Goal: Transaction & Acquisition: Purchase product/service

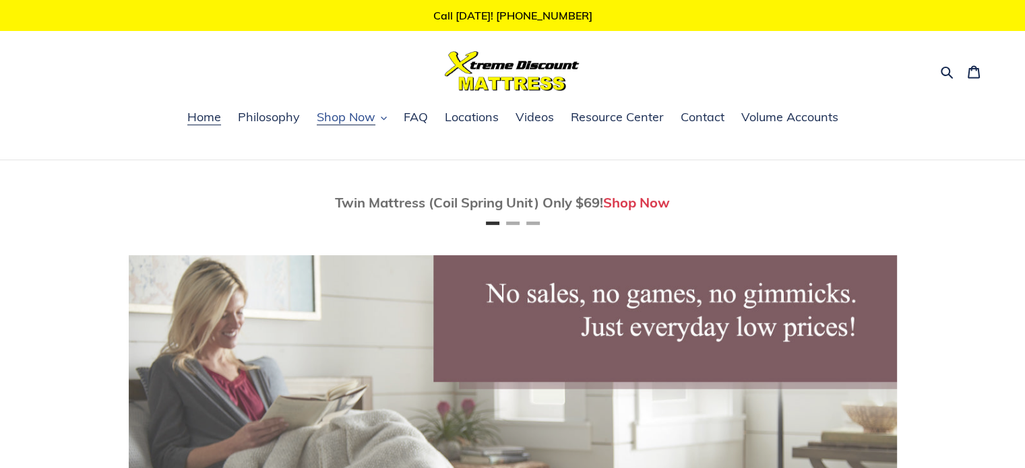
click at [356, 124] on span "Shop Now" at bounding box center [346, 117] width 59 height 16
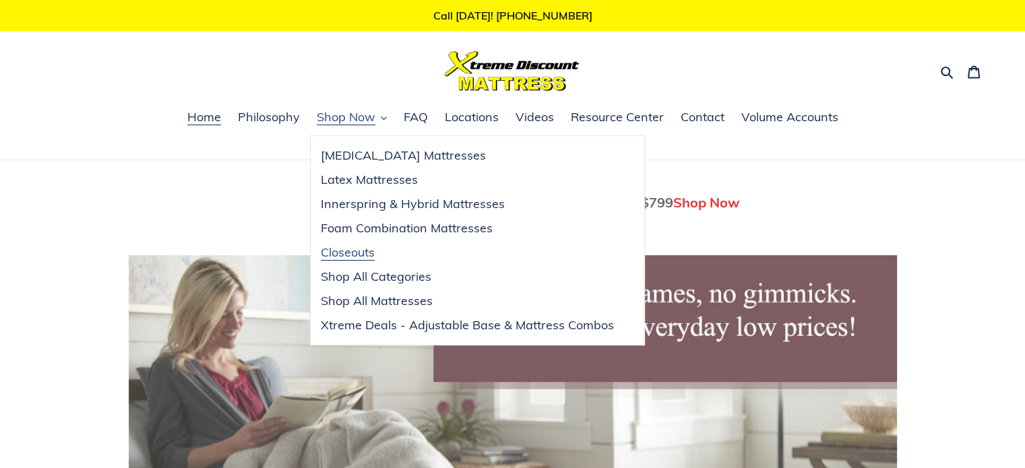
scroll to position [0, 768]
click at [426, 325] on span "Xtreme Deals - Adjustable Base & Mattress Combos" at bounding box center [467, 325] width 293 height 16
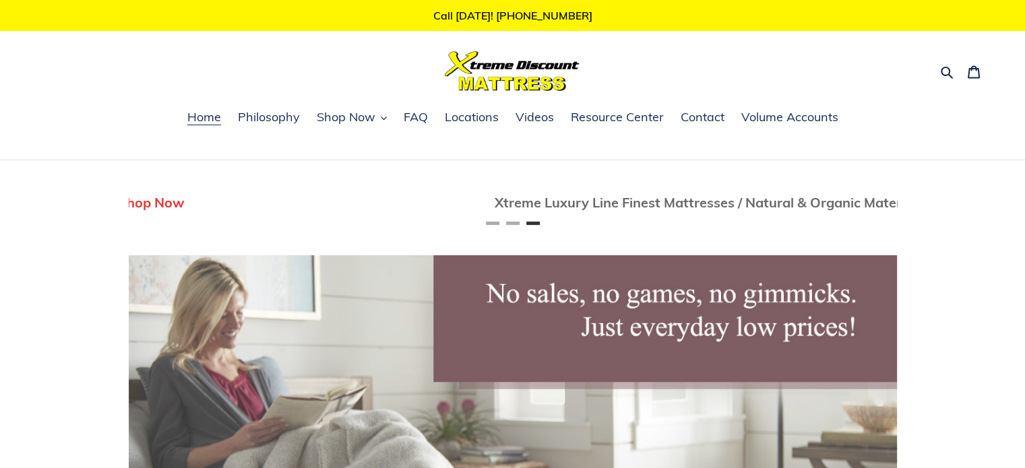
scroll to position [0, 1536]
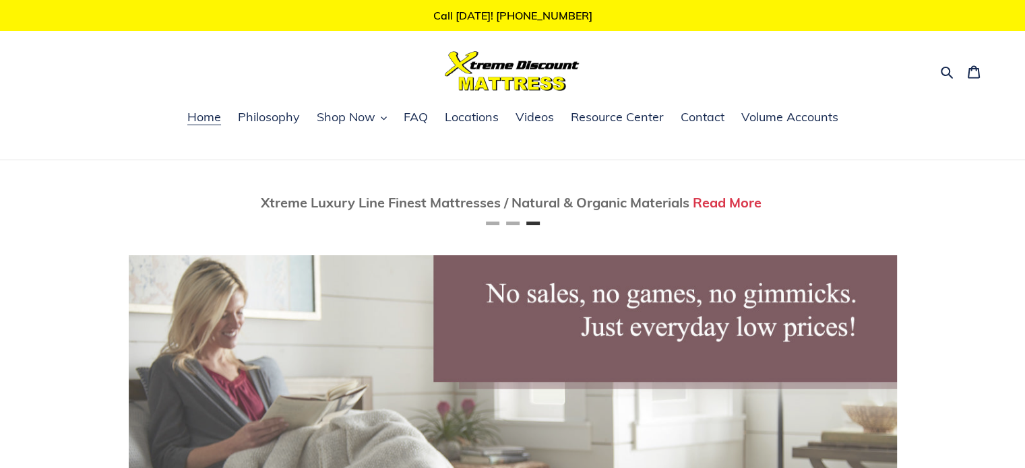
click at [470, 165] on div "Twin Mattress (Coil Spring Unit) Only $69! Shop Now Fully Adjustable Queen Base…" at bounding box center [513, 202] width 788 height 85
click at [332, 115] on span "Shop Now" at bounding box center [346, 117] width 59 height 16
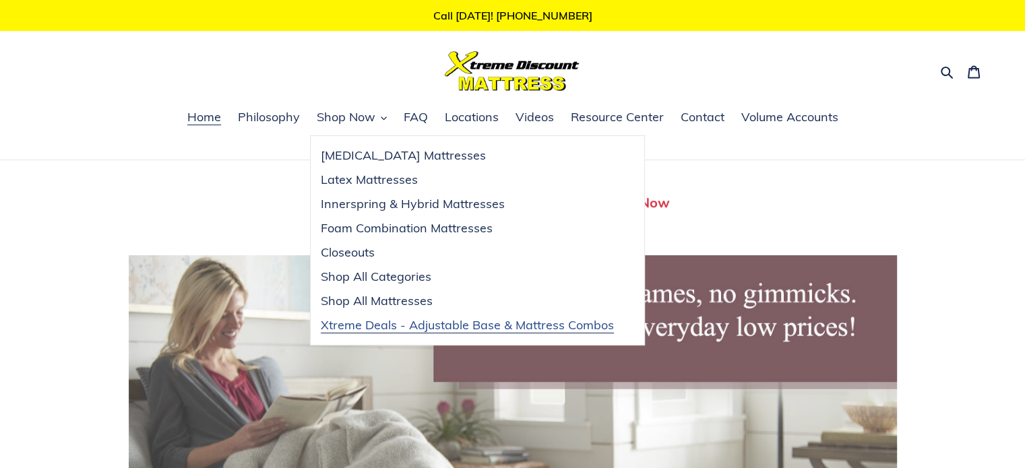
scroll to position [0, 0]
click at [446, 330] on span "Xtreme Deals - Adjustable Base & Mattress Combos" at bounding box center [467, 325] width 293 height 16
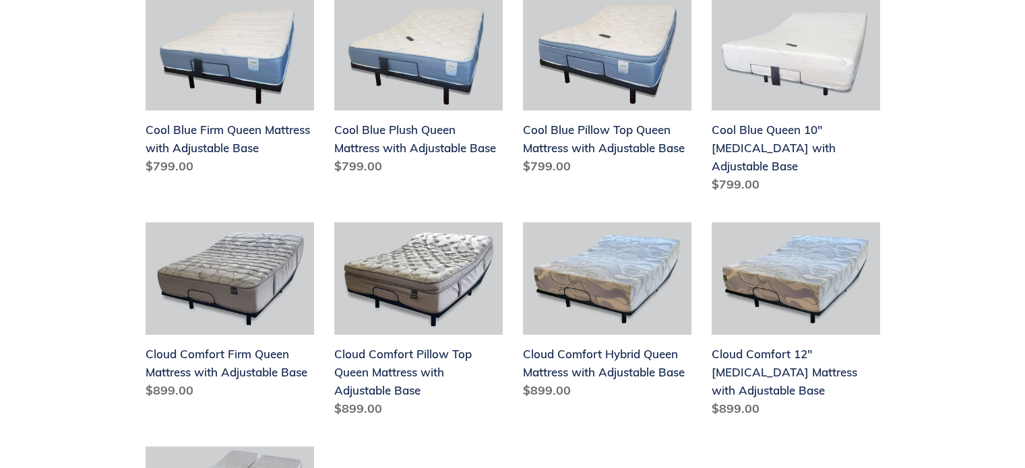
scroll to position [311, 0]
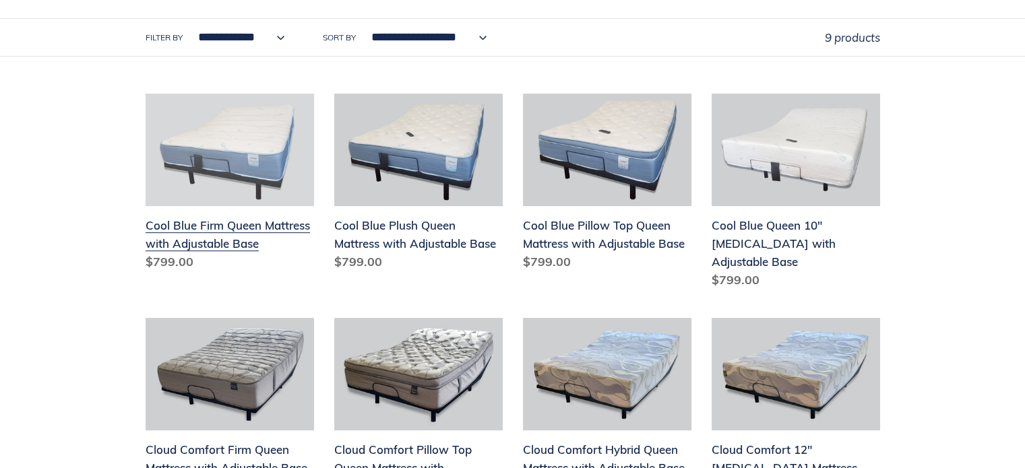
click at [188, 226] on link "Cool Blue Firm Queen Mattress with Adjustable Base" at bounding box center [230, 185] width 168 height 183
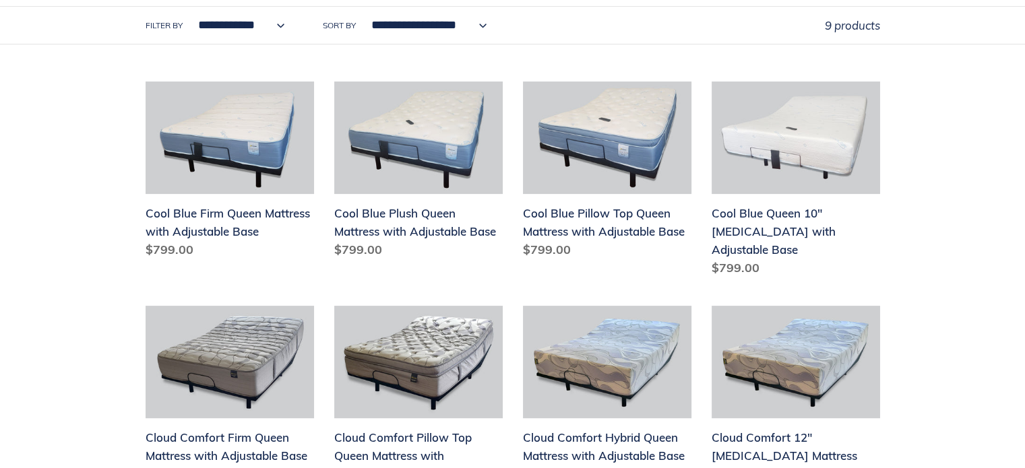
scroll to position [329, 0]
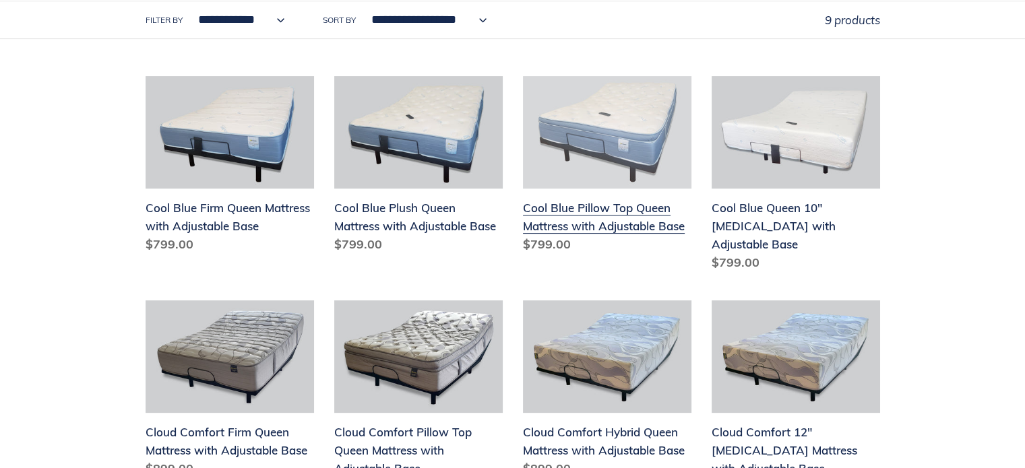
click at [648, 218] on link "Cool Blue Pillow Top Queen Mattress with Adjustable Base" at bounding box center [607, 167] width 168 height 183
